Goal: Task Accomplishment & Management: Manage account settings

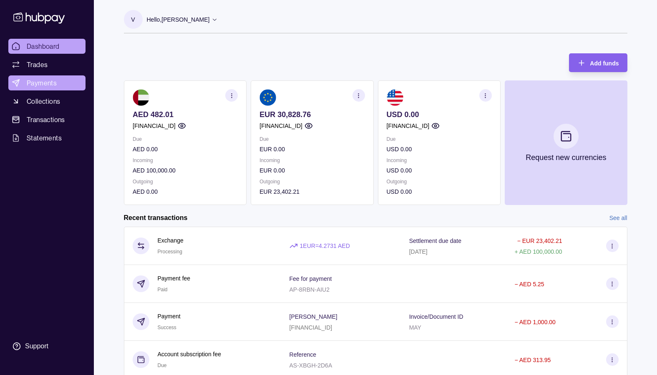
click at [30, 83] on span "Payments" at bounding box center [42, 83] width 30 height 10
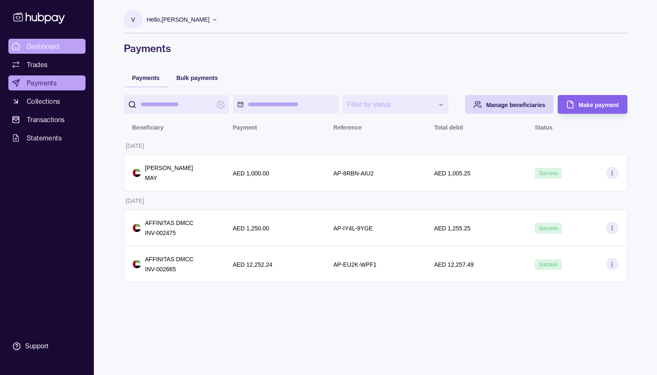
click at [33, 43] on span "Dashboard" at bounding box center [43, 46] width 33 height 10
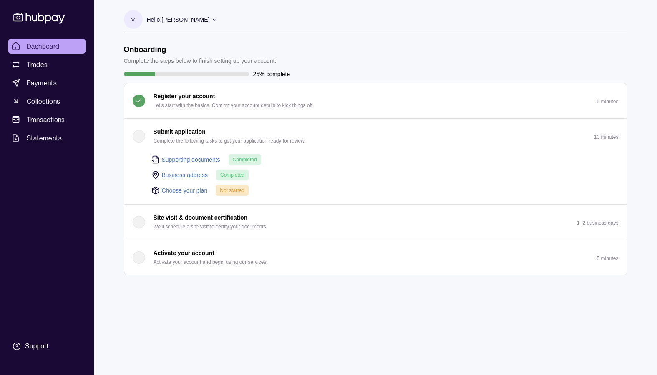
click at [188, 189] on link "Choose your plan" at bounding box center [185, 190] width 46 height 9
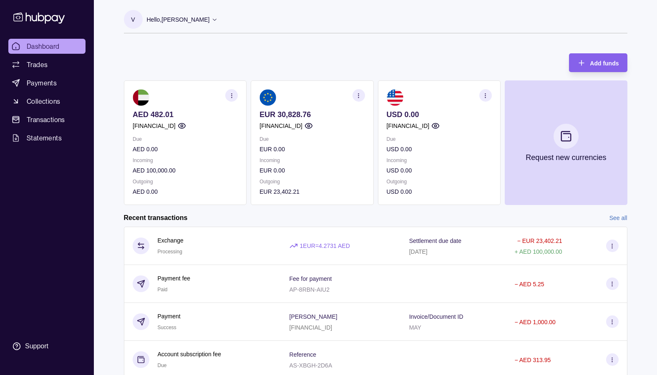
click at [48, 48] on span "Dashboard" at bounding box center [43, 46] width 33 height 10
click at [34, 16] on icon at bounding box center [39, 17] width 55 height 15
click at [43, 45] on span "Dashboard" at bounding box center [43, 46] width 33 height 10
click at [146, 21] on div "V Hello, Vito Preti" at bounding box center [171, 21] width 94 height 23
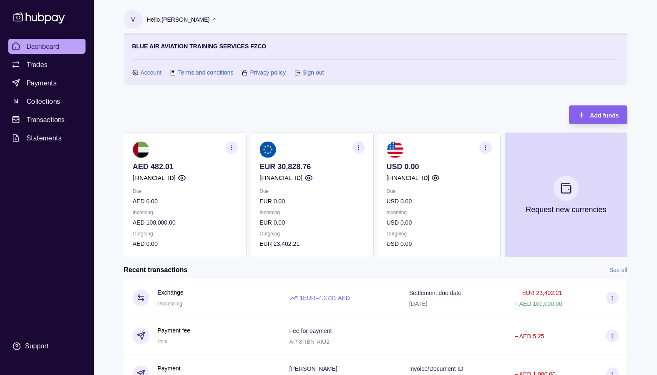
click at [150, 72] on link "Account" at bounding box center [151, 72] width 21 height 9
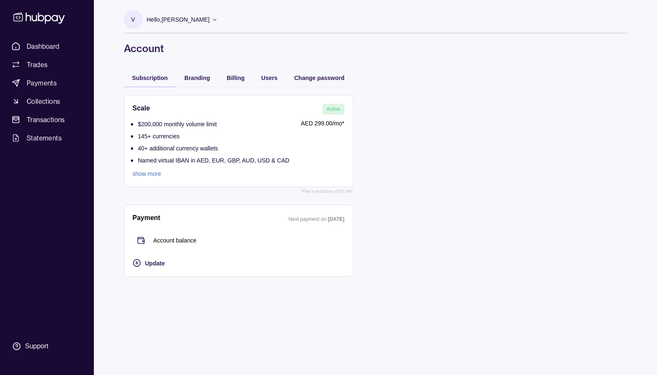
click at [150, 175] on link "show more" at bounding box center [211, 173] width 157 height 9
click at [200, 80] on span "Branding" at bounding box center [196, 78] width 25 height 7
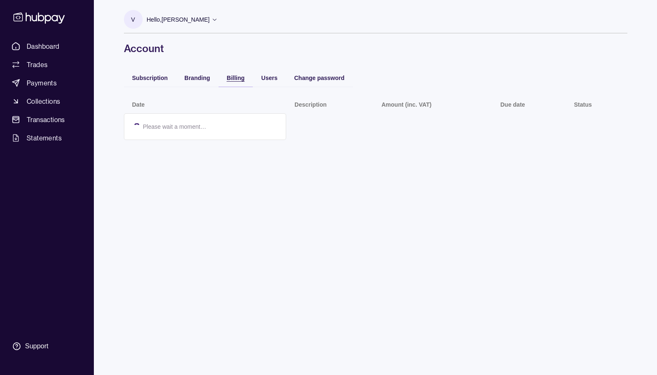
click at [236, 78] on span "Billing" at bounding box center [236, 78] width 18 height 7
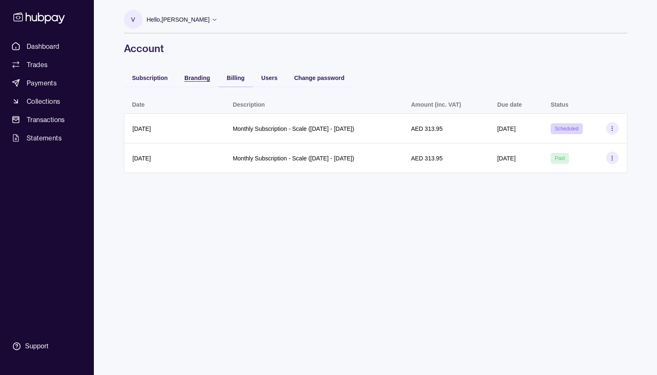
click at [197, 77] on span "Branding" at bounding box center [196, 78] width 25 height 7
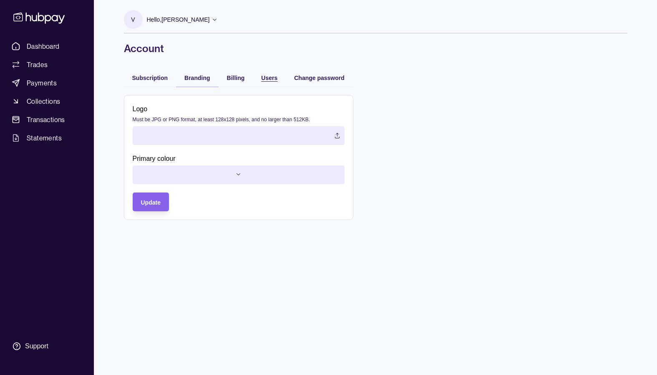
click at [271, 81] on span "Users" at bounding box center [269, 78] width 16 height 7
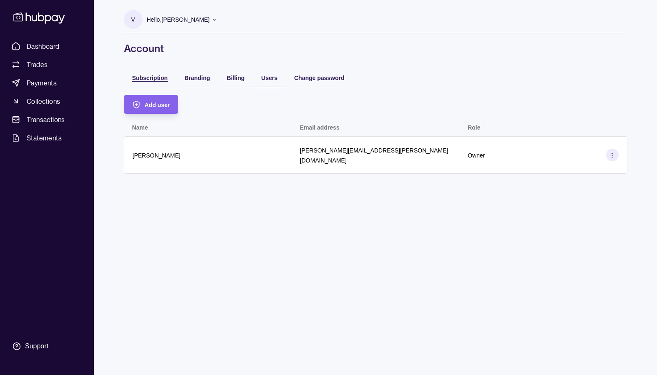
click at [154, 77] on span "Subscription" at bounding box center [150, 78] width 36 height 7
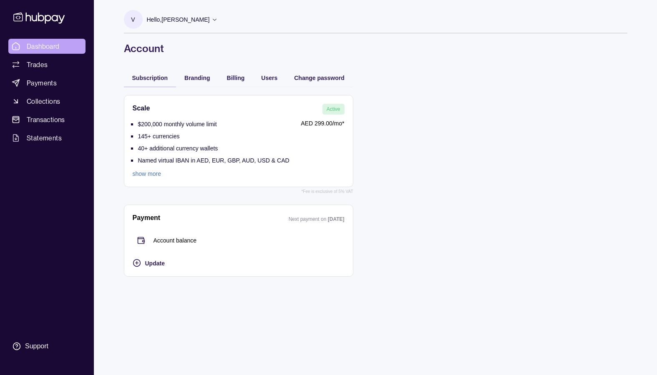
click at [43, 48] on span "Dashboard" at bounding box center [43, 46] width 33 height 10
